Goal: Task Accomplishment & Management: Manage account settings

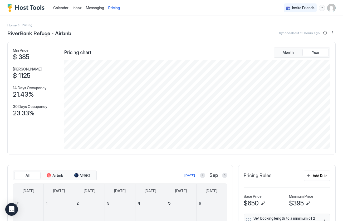
scroll to position [89, 267]
click at [64, 8] on span "Calendar" at bounding box center [60, 8] width 15 height 4
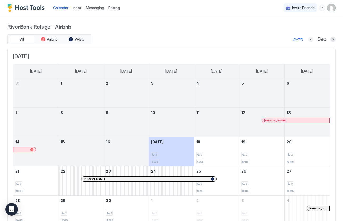
click at [312, 40] on button "Previous month" at bounding box center [310, 39] width 5 height 5
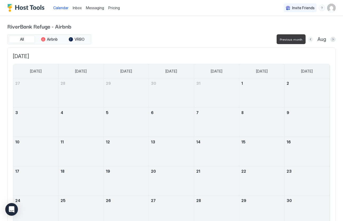
click at [312, 40] on button "Previous month" at bounding box center [310, 39] width 5 height 5
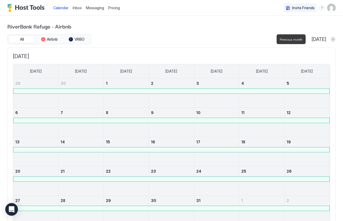
click at [308, 40] on button "Previous month" at bounding box center [304, 39] width 5 height 5
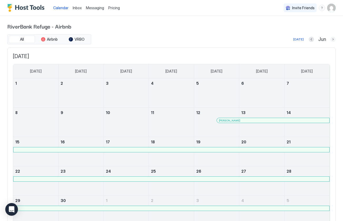
click at [334, 40] on button "Next month" at bounding box center [333, 39] width 5 height 5
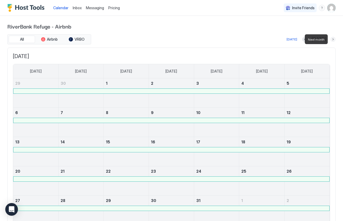
click at [334, 40] on button "Next month" at bounding box center [333, 39] width 5 height 5
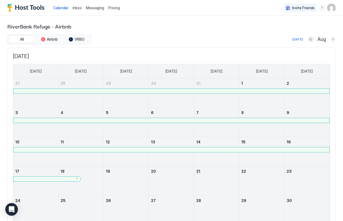
drag, startPoint x: 334, startPoint y: 40, endPoint x: 317, endPoint y: 46, distance: 18.0
click at [334, 40] on button "Next month" at bounding box center [333, 39] width 5 height 5
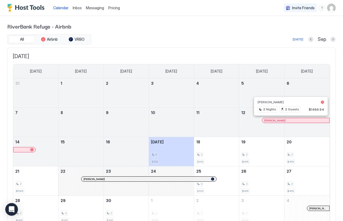
click at [288, 120] on div at bounding box center [288, 120] width 4 height 4
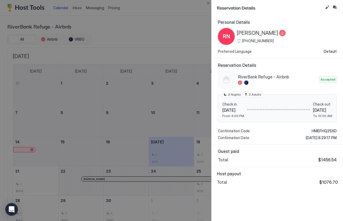
click at [176, 25] on div at bounding box center [171, 110] width 343 height 221
drag, startPoint x: 178, startPoint y: 12, endPoint x: 223, endPoint y: 5, distance: 45.5
click at [180, 11] on div at bounding box center [171, 110] width 343 height 221
drag, startPoint x: 112, startPoint y: 27, endPoint x: 182, endPoint y: 100, distance: 101.0
click at [112, 27] on div at bounding box center [171, 110] width 343 height 221
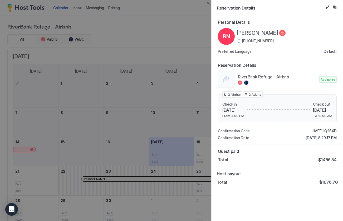
drag, startPoint x: 248, startPoint y: 158, endPoint x: 262, endPoint y: 148, distance: 17.5
click at [248, 157] on div "Total $1456.54" at bounding box center [277, 159] width 119 height 5
drag, startPoint x: 165, startPoint y: 29, endPoint x: 194, endPoint y: 26, distance: 29.2
click at [166, 29] on div at bounding box center [171, 110] width 343 height 221
drag, startPoint x: 150, startPoint y: 18, endPoint x: 157, endPoint y: 17, distance: 6.6
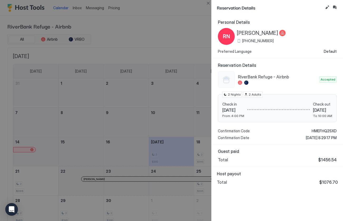
click at [153, 17] on div at bounding box center [171, 110] width 343 height 221
click at [157, 28] on div at bounding box center [171, 110] width 343 height 221
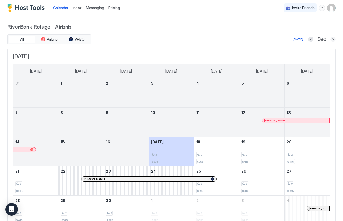
click at [334, 40] on button "Next month" at bounding box center [333, 39] width 5 height 5
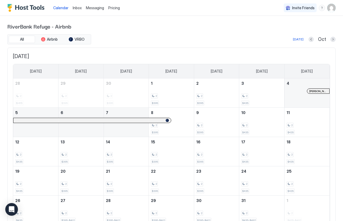
scroll to position [2, 0]
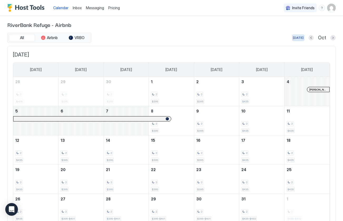
drag, startPoint x: 302, startPoint y: 38, endPoint x: 251, endPoint y: 48, distance: 51.8
click at [301, 38] on div "[DATE]" at bounding box center [298, 37] width 11 height 5
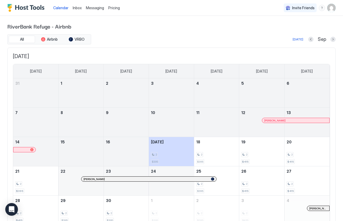
scroll to position [26, 0]
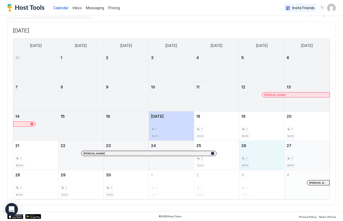
drag, startPoint x: 275, startPoint y: 150, endPoint x: 305, endPoint y: 150, distance: 29.8
click at [305, 150] on tr "21 2 $395 22 [PERSON_NAME] 23 24 25 2 $395 26 2 $415 27 2 $415" at bounding box center [171, 154] width 317 height 29
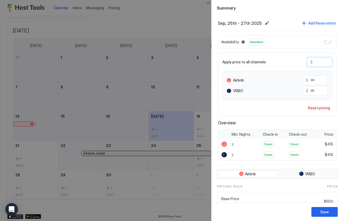
drag, startPoint x: 324, startPoint y: 63, endPoint x: 317, endPoint y: 63, distance: 7.1
click at [317, 63] on input "***" at bounding box center [334, 61] width 42 height 9
type input "**"
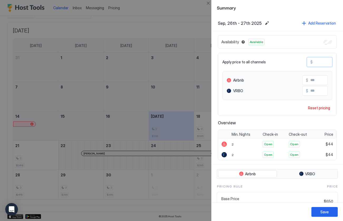
type input "***"
click at [329, 213] on button "Save" at bounding box center [325, 212] width 26 height 10
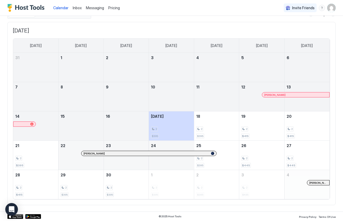
scroll to position [0, 0]
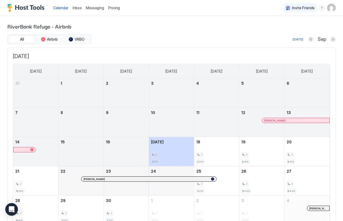
click at [113, 8] on span "Pricing" at bounding box center [114, 8] width 12 height 5
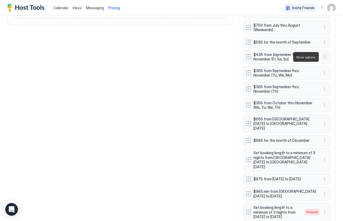
scroll to position [327, 0]
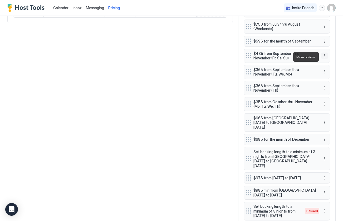
click at [323, 54] on button "More options" at bounding box center [325, 55] width 6 height 6
click at [332, 62] on span "Edit" at bounding box center [333, 63] width 6 height 4
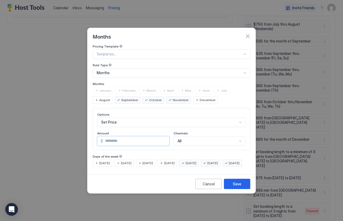
click at [123, 137] on input "***" at bounding box center [136, 140] width 66 height 9
type input "***"
click at [239, 186] on div "Save" at bounding box center [237, 184] width 8 height 6
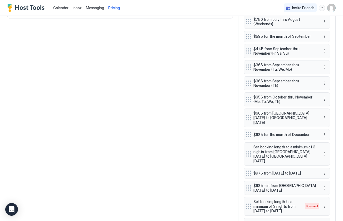
scroll to position [333, 0]
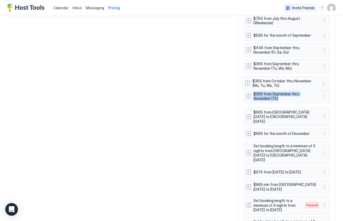
drag, startPoint x: 249, startPoint y: 97, endPoint x: 248, endPoint y: 82, distance: 14.8
click at [248, 82] on div "Set booking length to a minimum of 2 nights from January thru December $815 for…" at bounding box center [287, 66] width 86 height 371
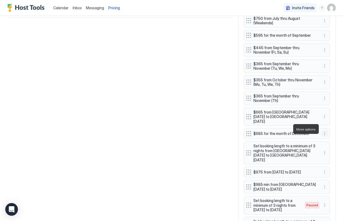
click at [324, 130] on button "More options" at bounding box center [325, 133] width 6 height 6
click at [329, 136] on div "Edit" at bounding box center [330, 136] width 12 height 4
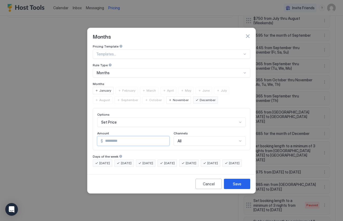
click at [124, 137] on input "***" at bounding box center [136, 140] width 66 height 9
type input "***"
click at [236, 186] on div "Save" at bounding box center [237, 184] width 8 height 6
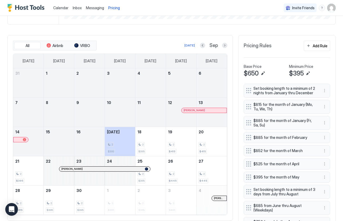
scroll to position [126, 0]
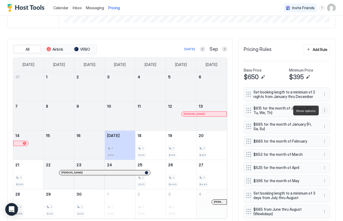
click at [325, 110] on button "More options" at bounding box center [325, 110] width 6 height 6
click at [330, 118] on span "Edit" at bounding box center [333, 118] width 6 height 4
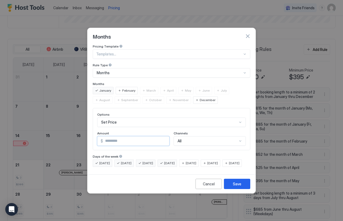
drag, startPoint x: 126, startPoint y: 135, endPoint x: 104, endPoint y: 138, distance: 22.3
click at [104, 138] on input "***" at bounding box center [136, 140] width 66 height 9
type input "***"
click at [244, 189] on button "Save" at bounding box center [237, 183] width 26 height 10
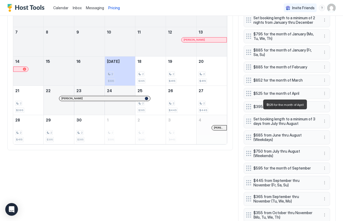
scroll to position [202, 0]
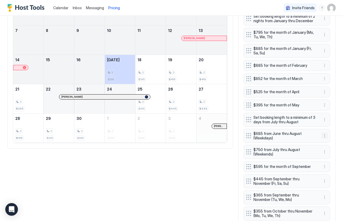
click at [325, 135] on button "More options" at bounding box center [325, 135] width 6 height 6
click at [330, 143] on span "Edit" at bounding box center [333, 143] width 6 height 4
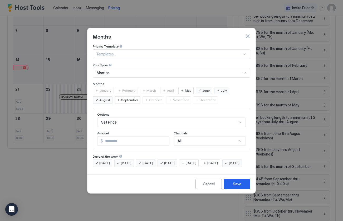
click at [110, 137] on input "***" at bounding box center [136, 140] width 66 height 9
type input "***"
click at [240, 186] on div "Save" at bounding box center [237, 184] width 8 height 6
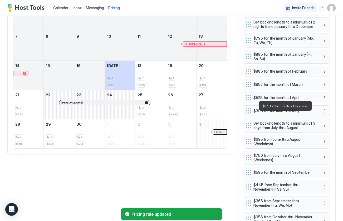
scroll to position [0, 0]
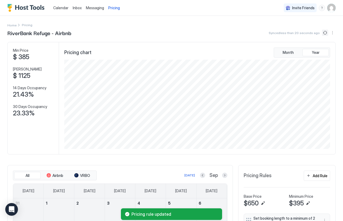
click at [326, 33] on button "Sync prices" at bounding box center [325, 33] width 6 height 6
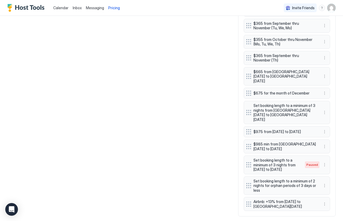
scroll to position [382, 0]
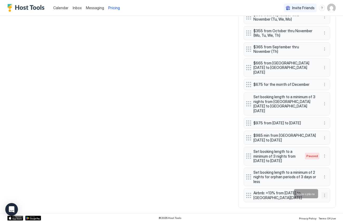
click at [325, 193] on button "More options" at bounding box center [325, 195] width 6 height 6
click at [331, 167] on span "Edit" at bounding box center [333, 169] width 6 height 4
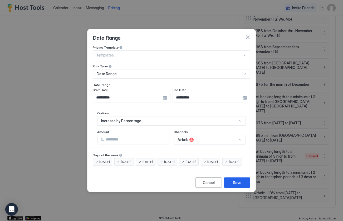
click at [115, 135] on input "**" at bounding box center [136, 139] width 65 height 9
type input "**"
click at [236, 185] on div "Save" at bounding box center [237, 182] width 8 height 6
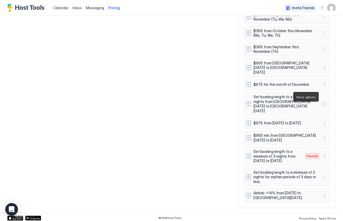
click at [324, 100] on button "More options" at bounding box center [325, 103] width 6 height 6
click at [327, 112] on div "Pause" at bounding box center [331, 112] width 15 height 4
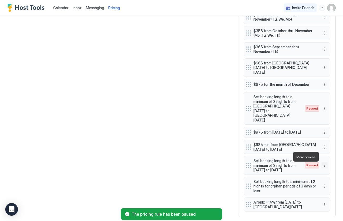
click at [324, 162] on button "More options" at bounding box center [325, 165] width 6 height 6
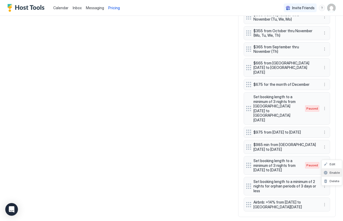
click at [331, 173] on span "Enable" at bounding box center [335, 172] width 10 height 4
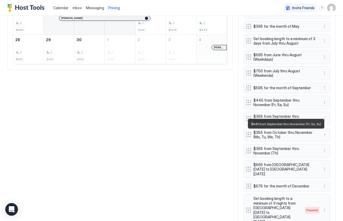
scroll to position [299, 0]
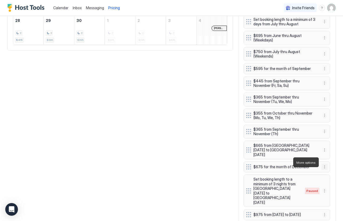
click at [325, 163] on button "More options" at bounding box center [325, 166] width 6 height 6
click at [330, 169] on span "Edit" at bounding box center [333, 169] width 6 height 4
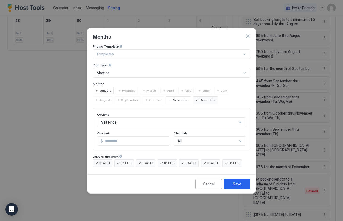
drag, startPoint x: 249, startPoint y: 31, endPoint x: 217, endPoint y: 29, distance: 31.4
click at [249, 33] on button "button" at bounding box center [247, 35] width 5 height 5
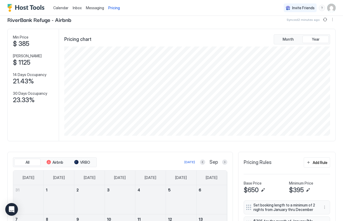
scroll to position [0, 0]
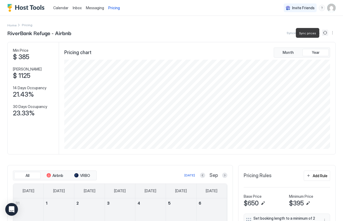
click at [324, 33] on button "Sync prices" at bounding box center [325, 33] width 6 height 6
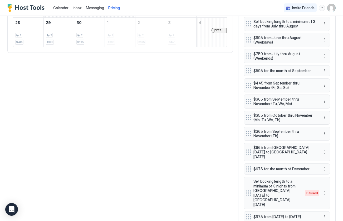
scroll to position [298, 0]
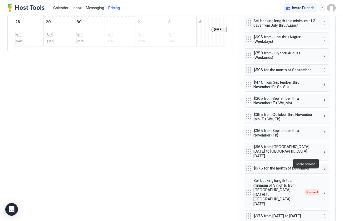
click at [324, 165] on button "More options" at bounding box center [325, 168] width 6 height 6
click at [329, 171] on div "Edit" at bounding box center [330, 171] width 12 height 4
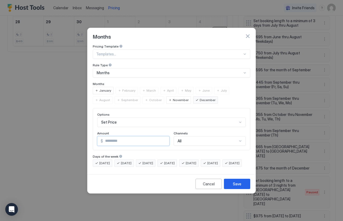
drag, startPoint x: 123, startPoint y: 134, endPoint x: 113, endPoint y: 137, distance: 10.0
click at [108, 137] on input "***" at bounding box center [136, 140] width 66 height 9
type input "***"
click at [235, 186] on div "Save" at bounding box center [237, 184] width 8 height 6
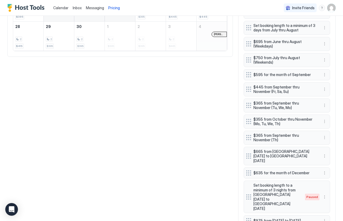
scroll to position [297, 0]
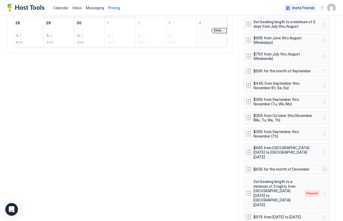
click at [323, 166] on button "More options" at bounding box center [325, 169] width 6 height 6
click at [328, 171] on div "Edit" at bounding box center [330, 172] width 12 height 4
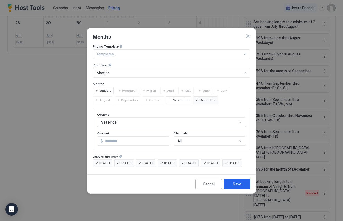
drag, startPoint x: 110, startPoint y: 135, endPoint x: 114, endPoint y: 137, distance: 4.6
click at [110, 136] on input "***" at bounding box center [136, 140] width 66 height 9
type input "***"
click at [236, 186] on div "Save" at bounding box center [237, 184] width 8 height 6
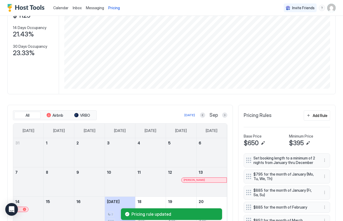
scroll to position [0, 0]
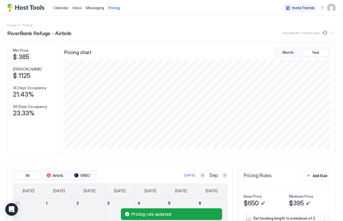
click at [326, 34] on button "Sync prices" at bounding box center [325, 33] width 6 height 6
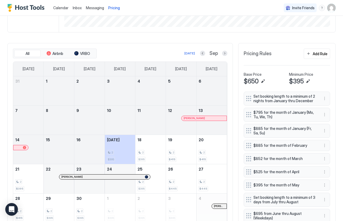
scroll to position [123, 0]
